Goal: Find specific page/section: Find specific page/section

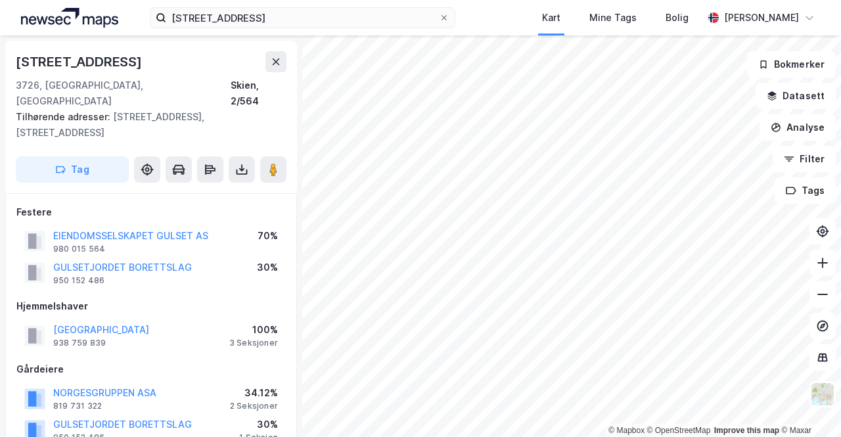
scroll to position [1, 0]
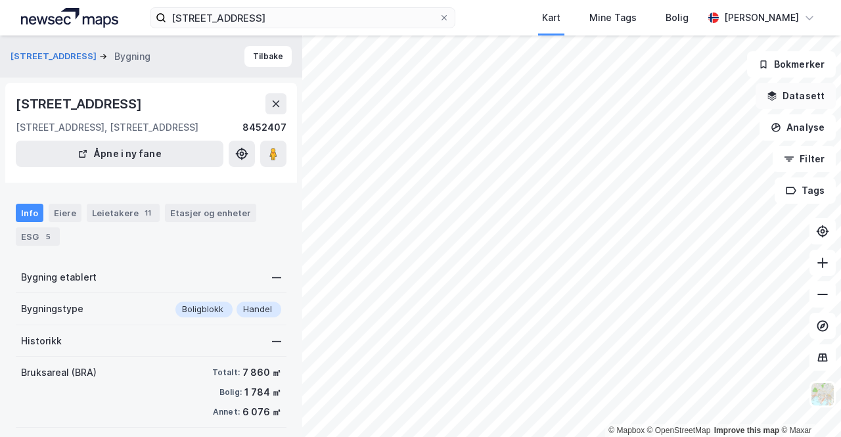
scroll to position [1, 0]
